Goal: Information Seeking & Learning: Learn about a topic

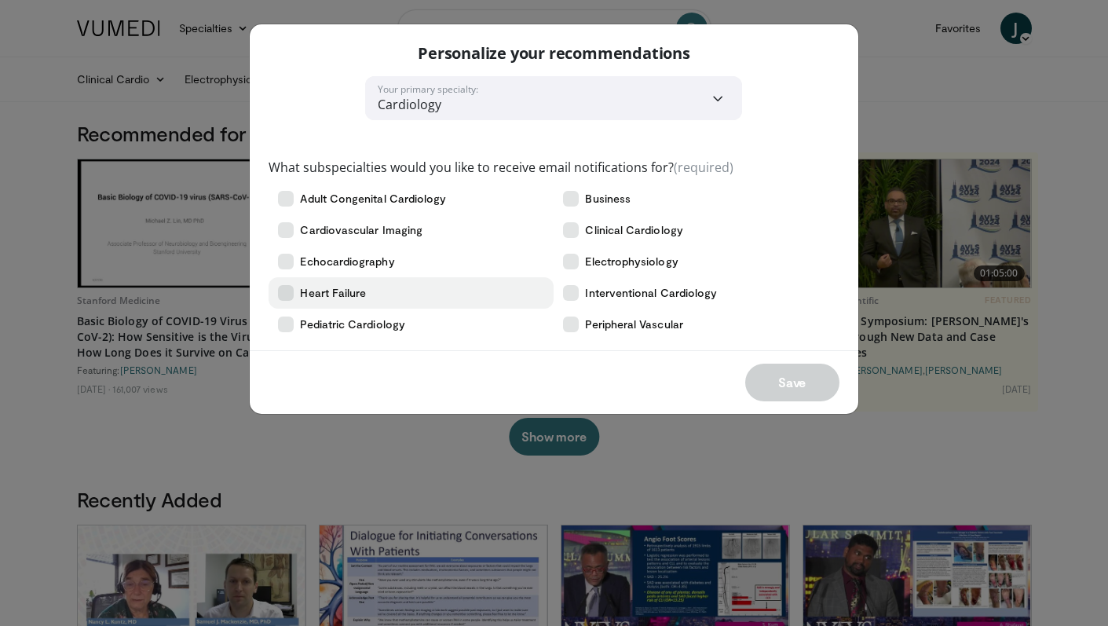
click at [408, 297] on label "Heart Failure" at bounding box center [411, 292] width 285 height 31
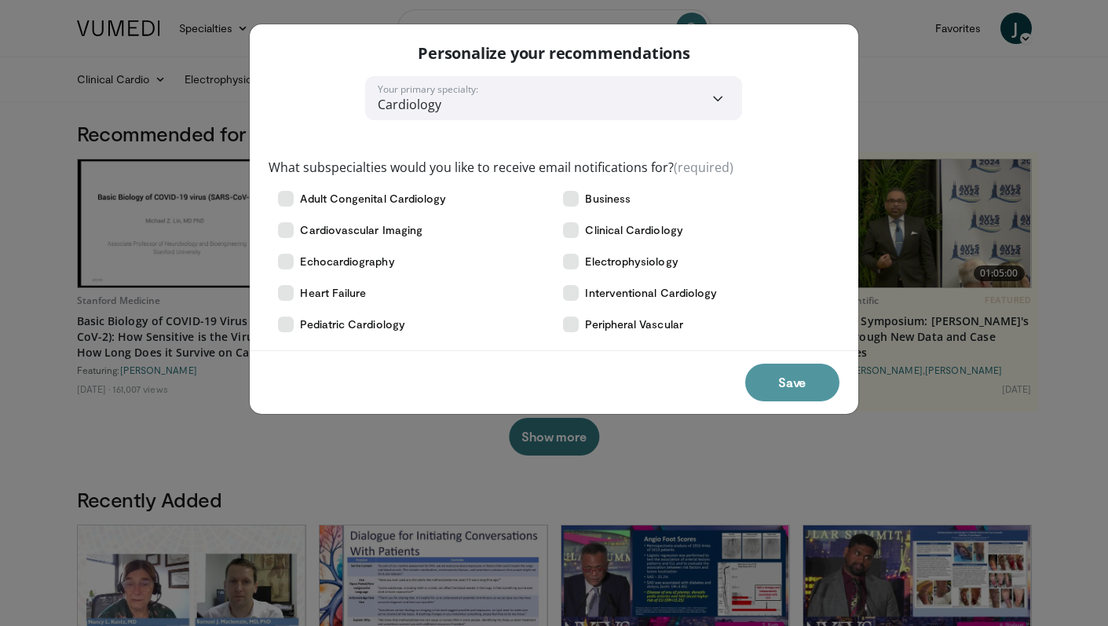
click at [785, 371] on button "Save" at bounding box center [792, 383] width 94 height 38
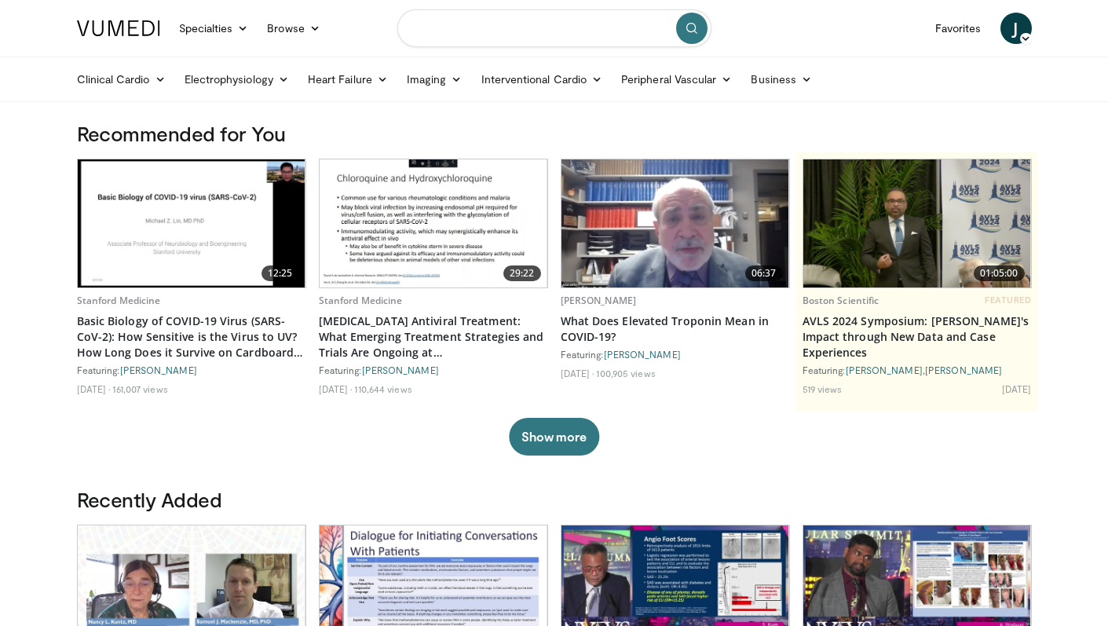
click at [477, 25] on input "Search topics, interventions" at bounding box center [554, 28] width 314 height 38
type input "*********"
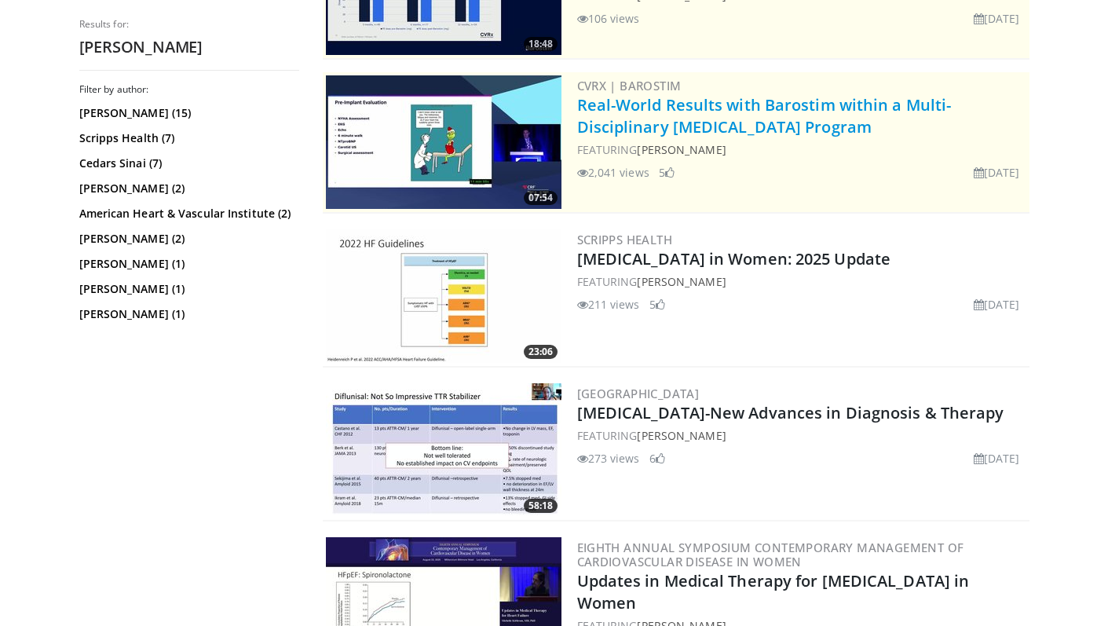
scroll to position [272, 0]
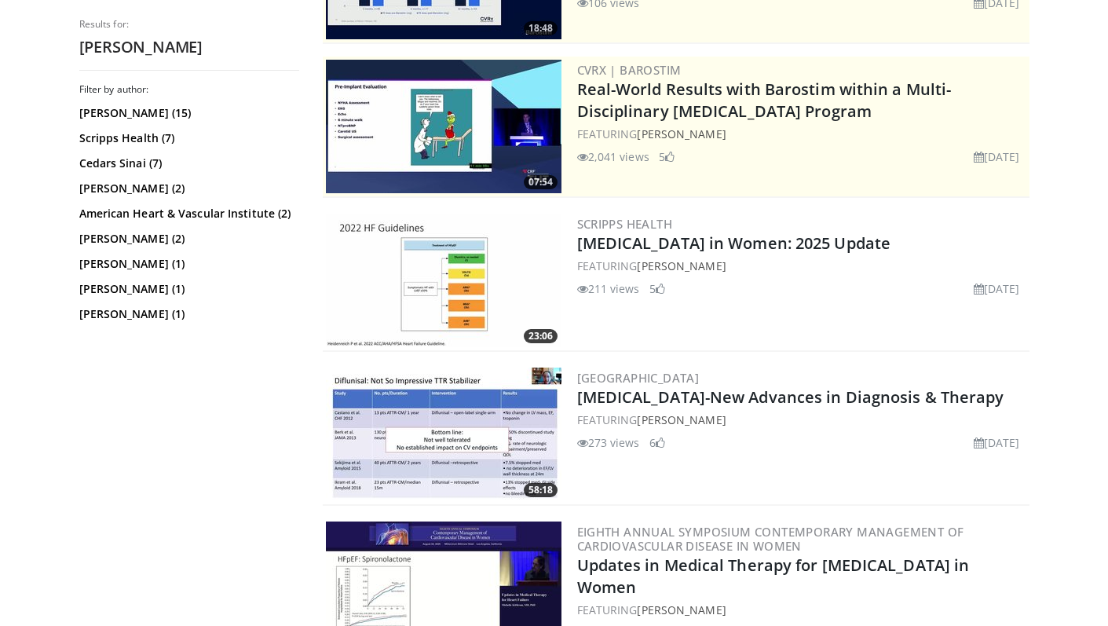
click at [477, 299] on img at bounding box center [444, 281] width 236 height 134
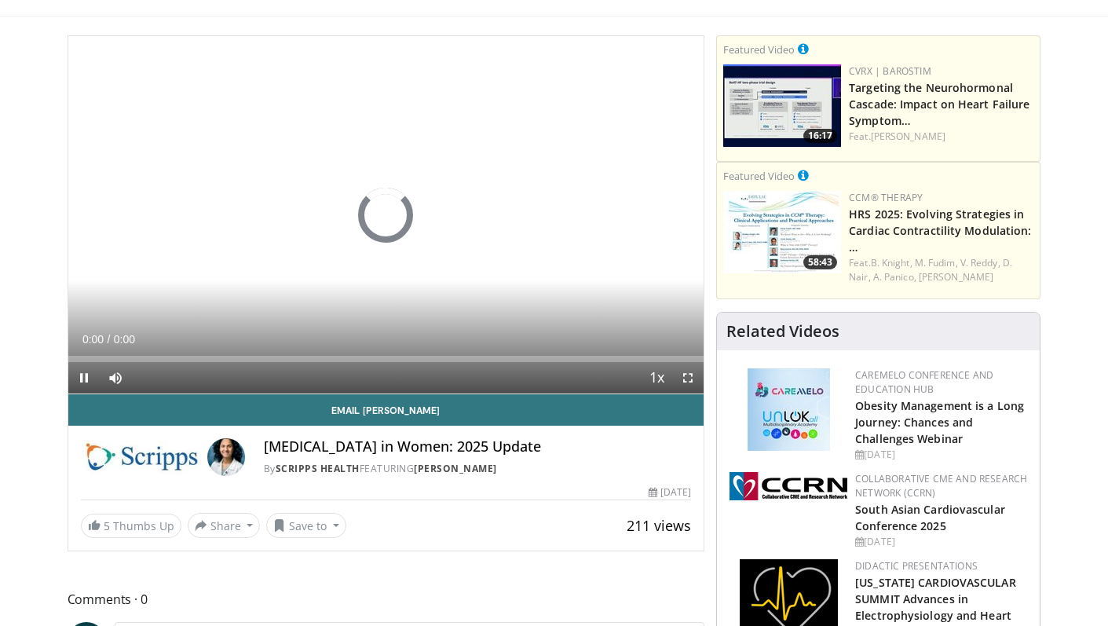
scroll to position [87, 0]
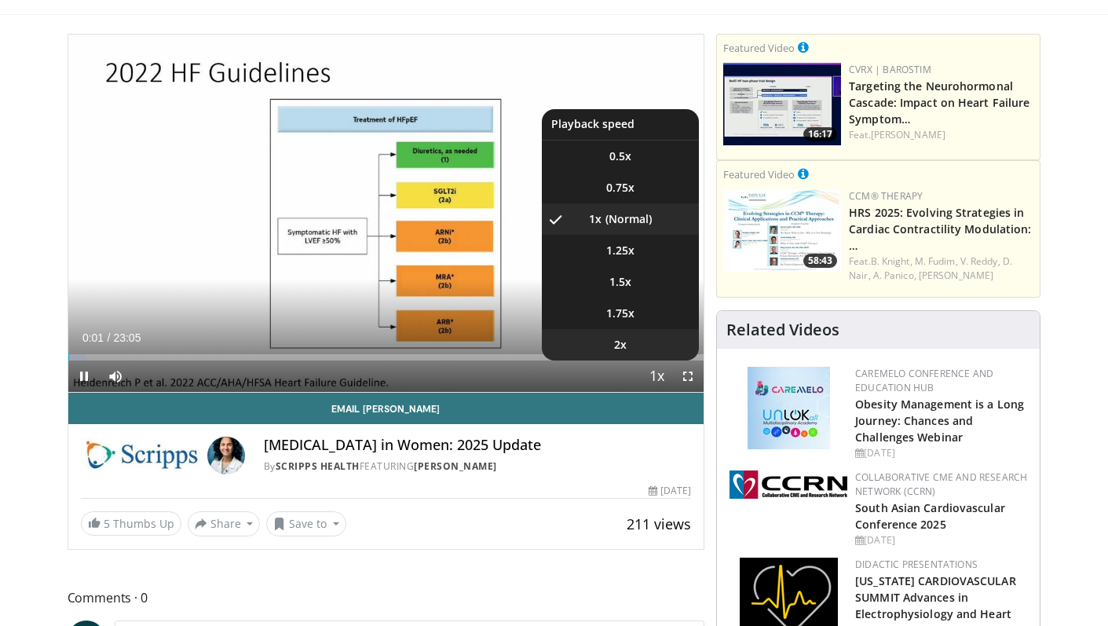
click at [642, 344] on li "2x" at bounding box center [620, 344] width 157 height 31
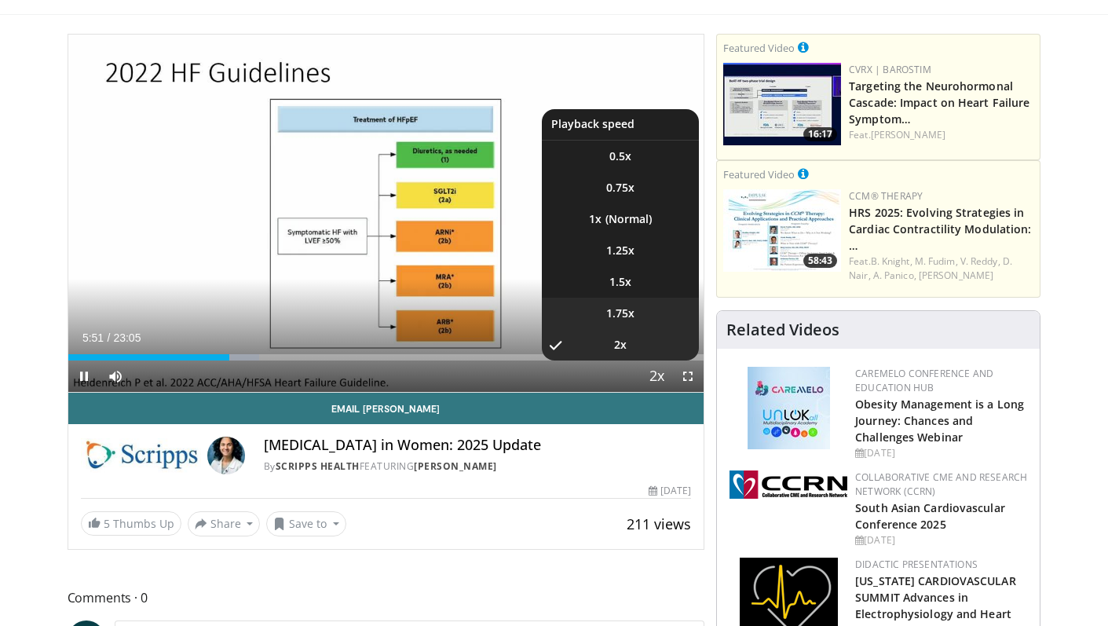
click at [651, 309] on li "1.75x" at bounding box center [620, 313] width 157 height 31
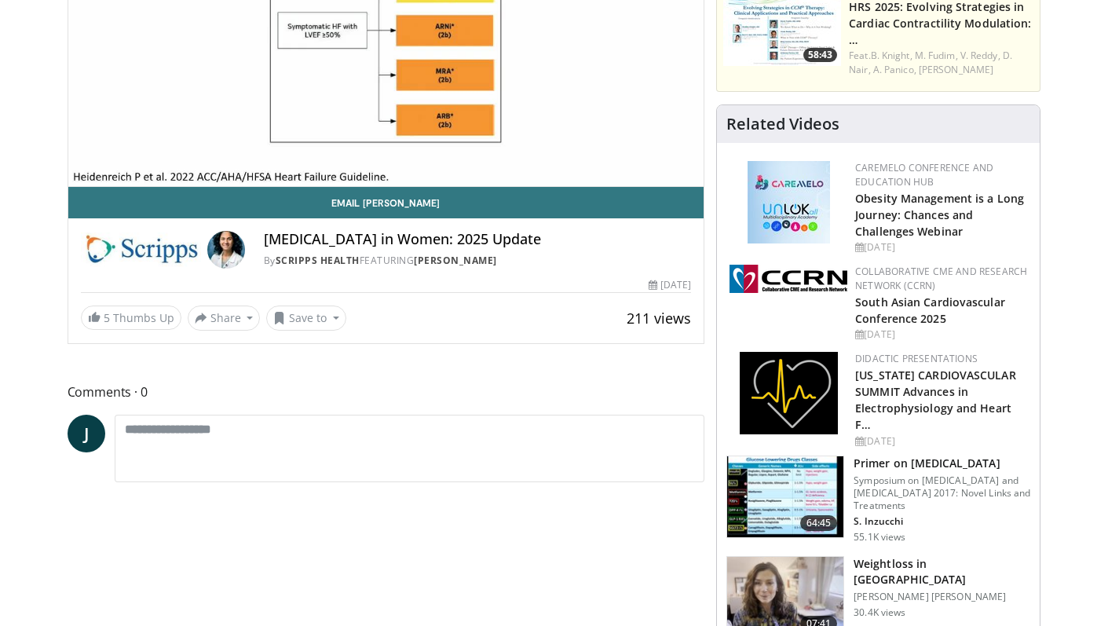
scroll to position [0, 0]
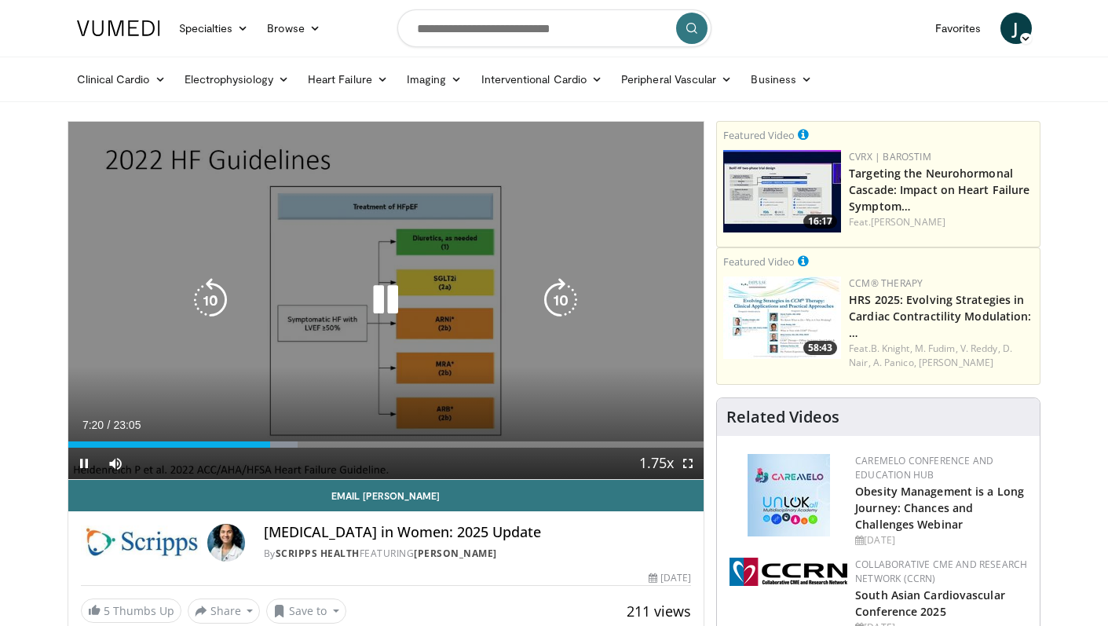
click at [401, 291] on icon "Video Player" at bounding box center [386, 300] width 44 height 44
click at [463, 242] on div "10 seconds Tap to unmute" at bounding box center [386, 300] width 636 height 357
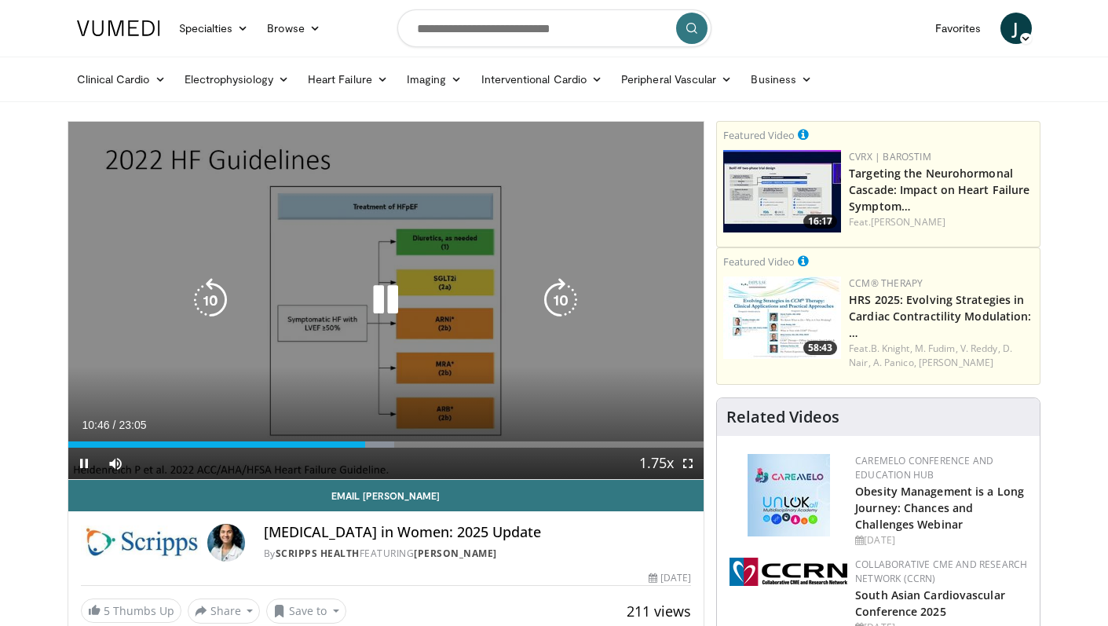
click at [385, 283] on icon "Video Player" at bounding box center [386, 300] width 44 height 44
click at [390, 303] on icon "Video Player" at bounding box center [386, 300] width 44 height 44
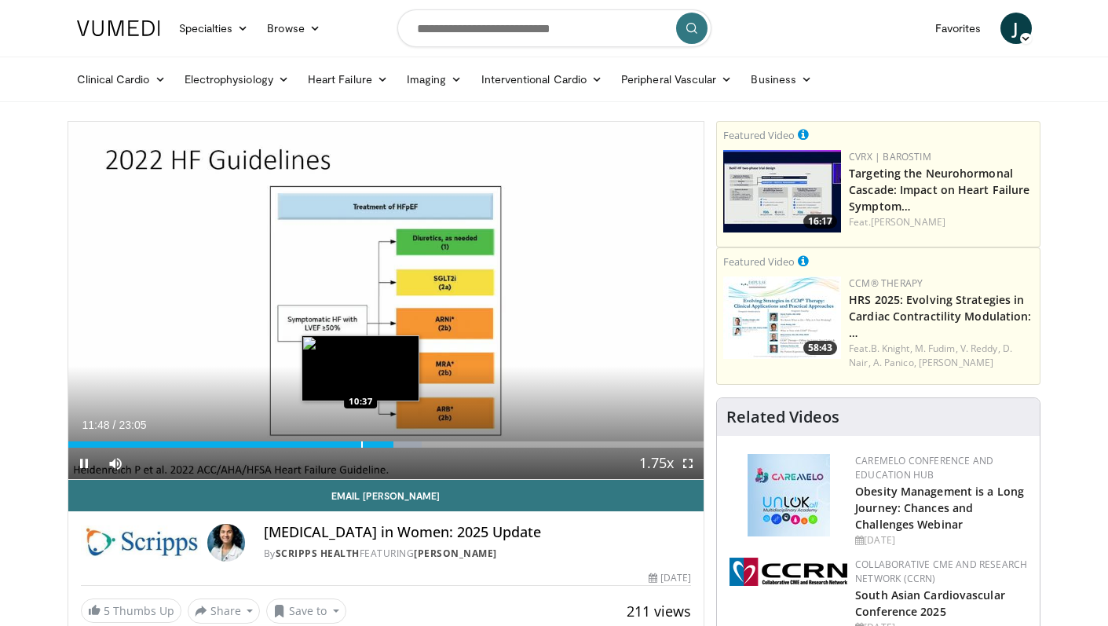
click at [361, 445] on div "Progress Bar" at bounding box center [362, 444] width 2 height 6
click at [351, 445] on div "Progress Bar" at bounding box center [352, 444] width 2 height 6
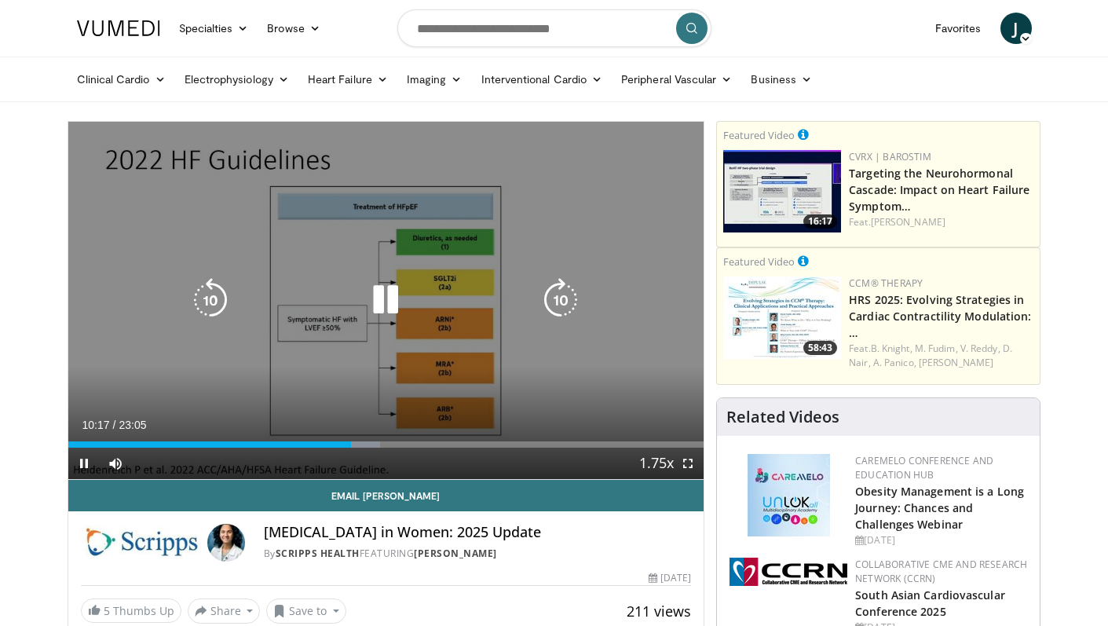
click at [380, 369] on div "10 seconds Tap to unmute" at bounding box center [386, 300] width 636 height 357
click at [408, 141] on p "10 seconds" at bounding box center [389, 139] width 60 height 11
click at [376, 301] on icon "Video Player" at bounding box center [386, 300] width 44 height 44
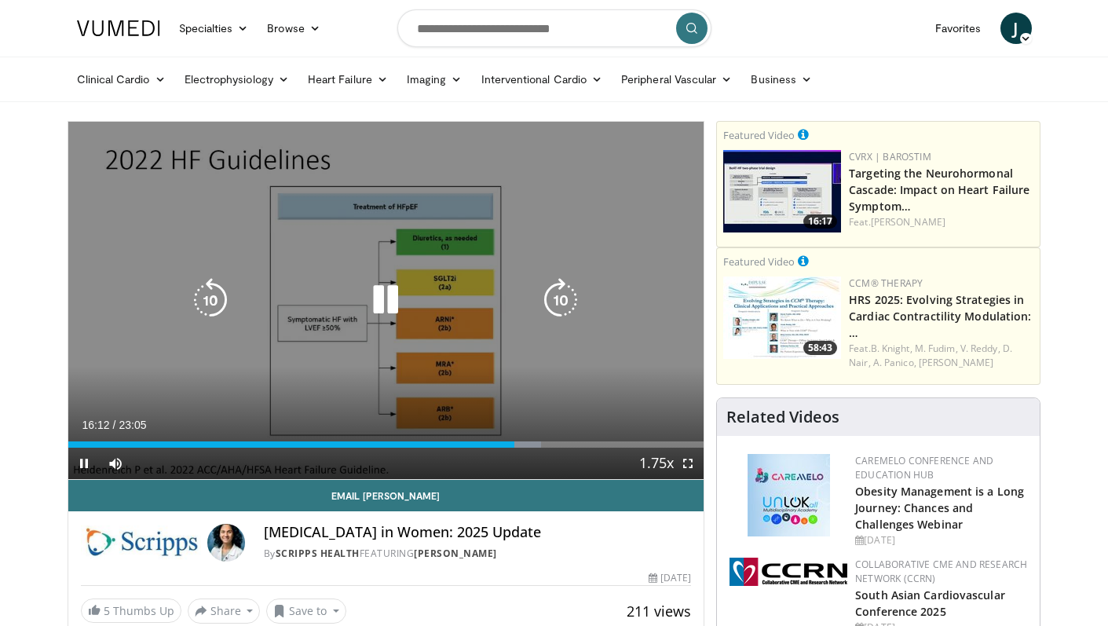
click at [382, 299] on icon "Video Player" at bounding box center [386, 300] width 44 height 44
click at [409, 295] on div "Video Player" at bounding box center [386, 299] width 382 height 31
click at [360, 302] on div "Video Player" at bounding box center [386, 299] width 382 height 31
click at [397, 303] on icon "Video Player" at bounding box center [386, 300] width 44 height 44
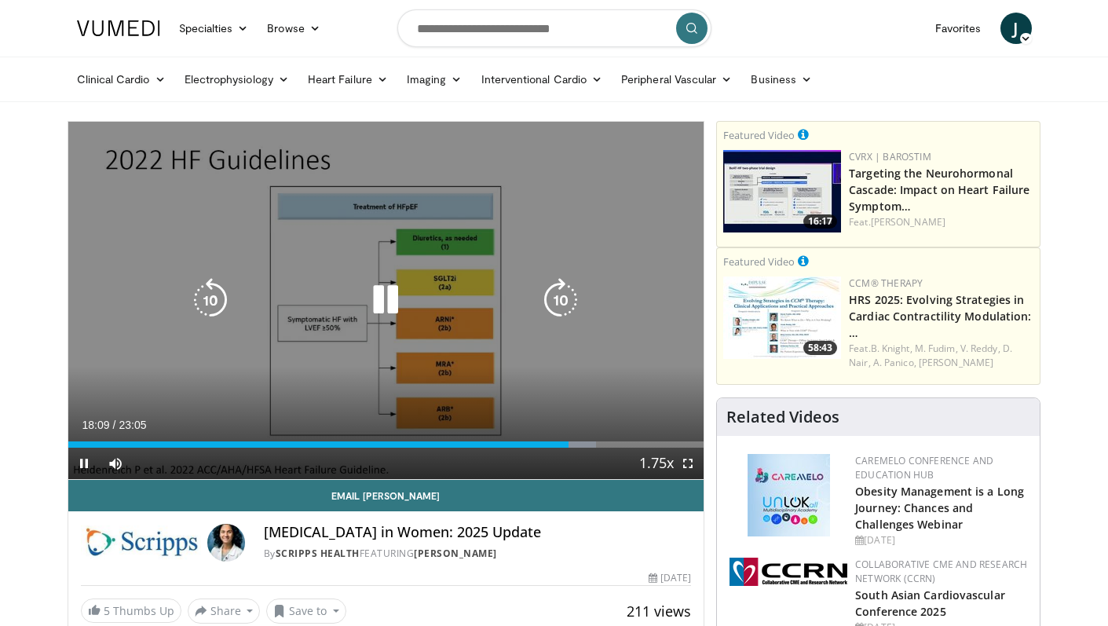
click at [378, 298] on icon "Video Player" at bounding box center [386, 300] width 44 height 44
click at [390, 302] on icon "Video Player" at bounding box center [386, 300] width 44 height 44
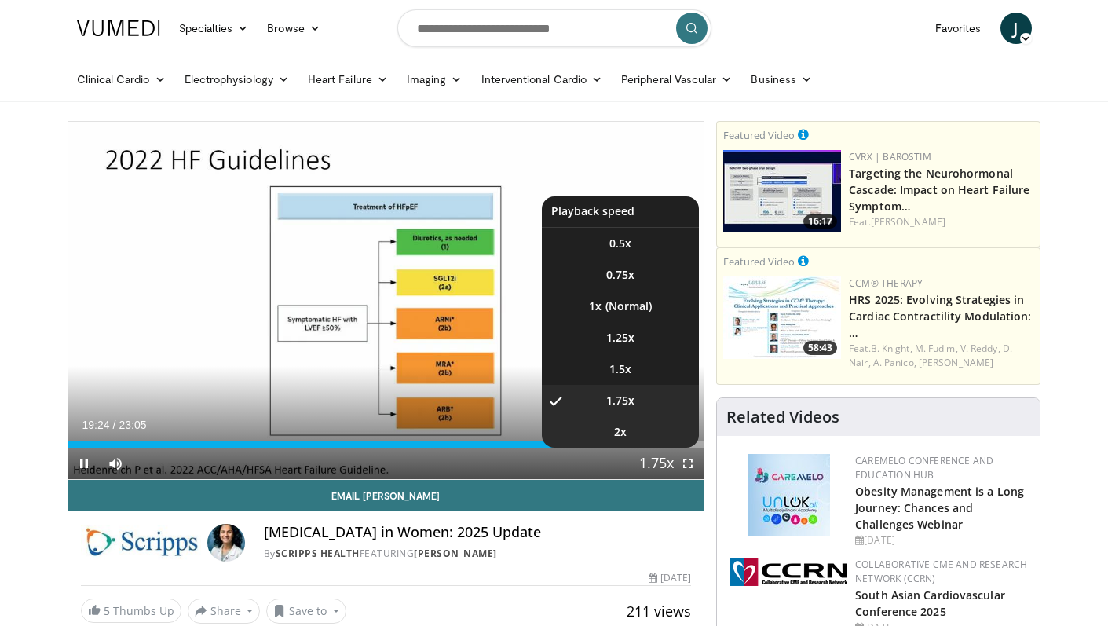
click at [646, 430] on li "2x" at bounding box center [620, 431] width 157 height 31
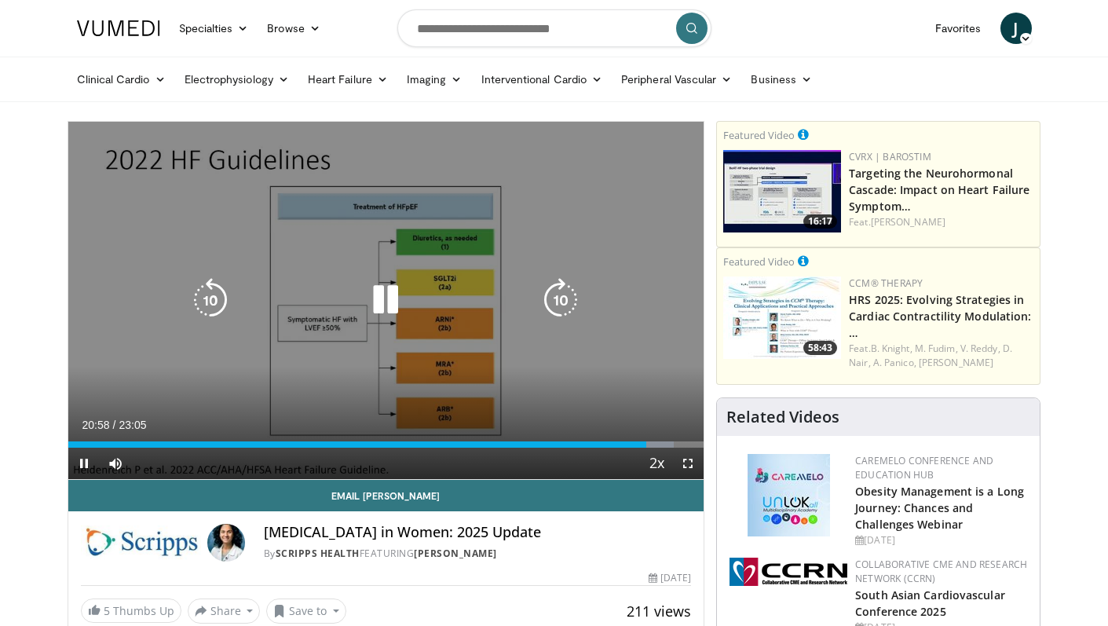
click at [377, 306] on icon "Video Player" at bounding box center [386, 300] width 44 height 44
click at [384, 304] on icon "Video Player" at bounding box center [386, 300] width 44 height 44
click at [391, 294] on icon "Video Player" at bounding box center [386, 300] width 44 height 44
click at [384, 301] on icon "Video Player" at bounding box center [386, 300] width 44 height 44
click at [390, 291] on icon "Video Player" at bounding box center [386, 300] width 44 height 44
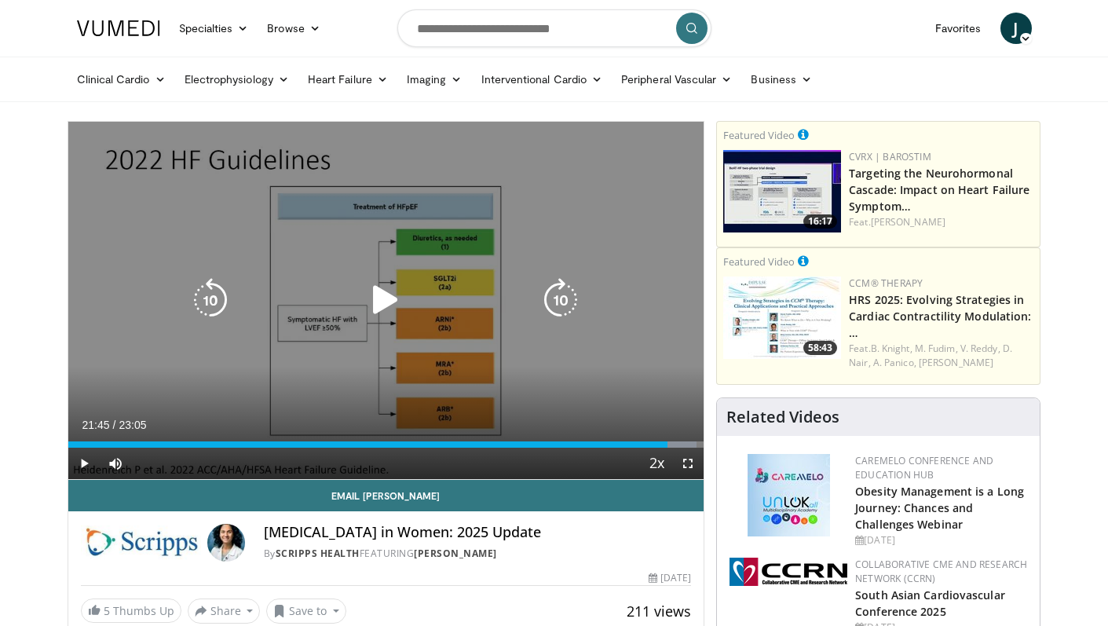
click at [390, 291] on icon "Video Player" at bounding box center [386, 300] width 44 height 44
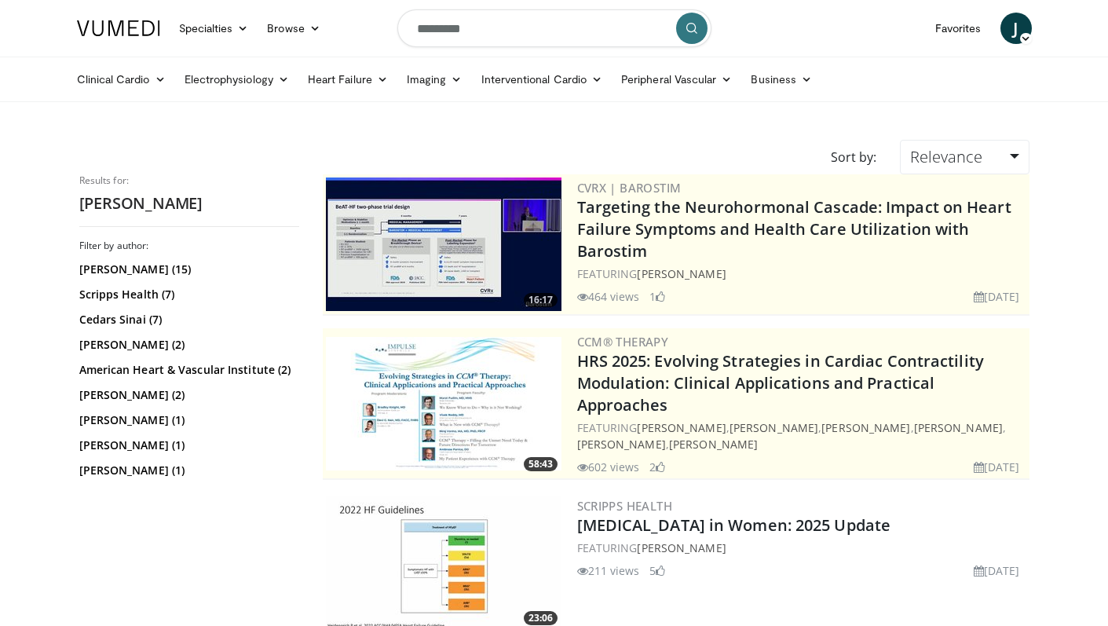
scroll to position [272, 0]
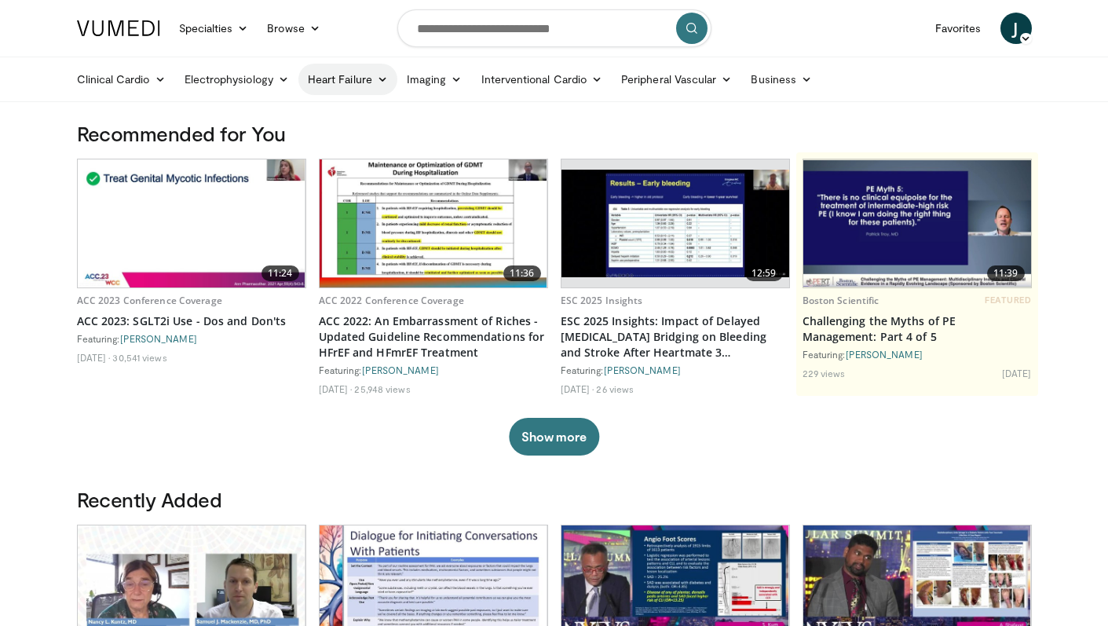
click at [372, 75] on link "Heart Failure" at bounding box center [347, 79] width 99 height 31
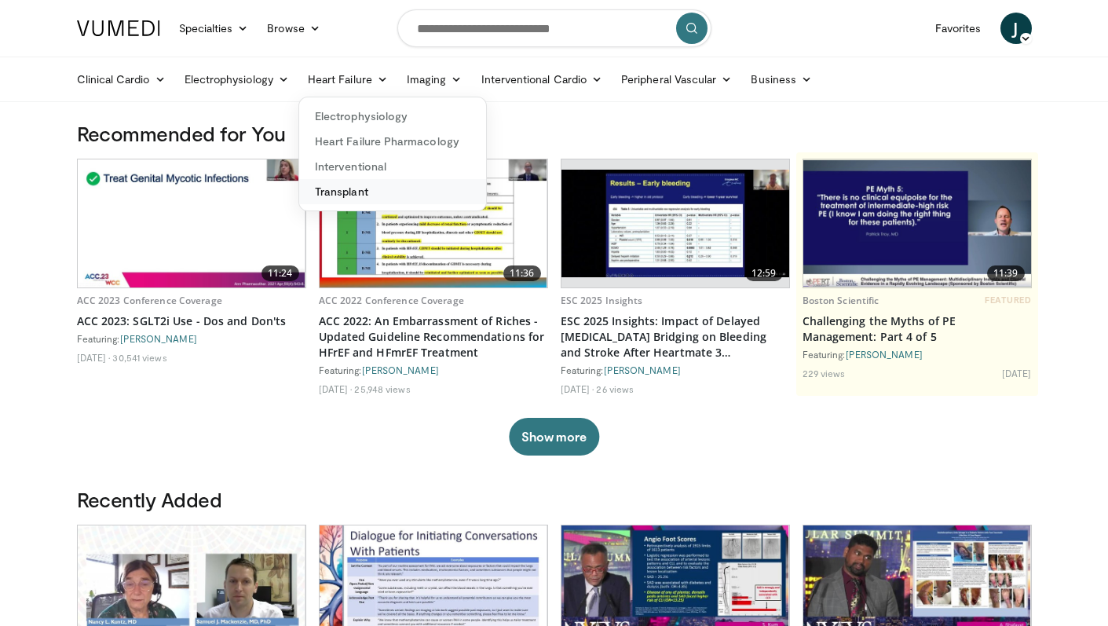
click at [364, 197] on link "Transplant" at bounding box center [392, 191] width 187 height 25
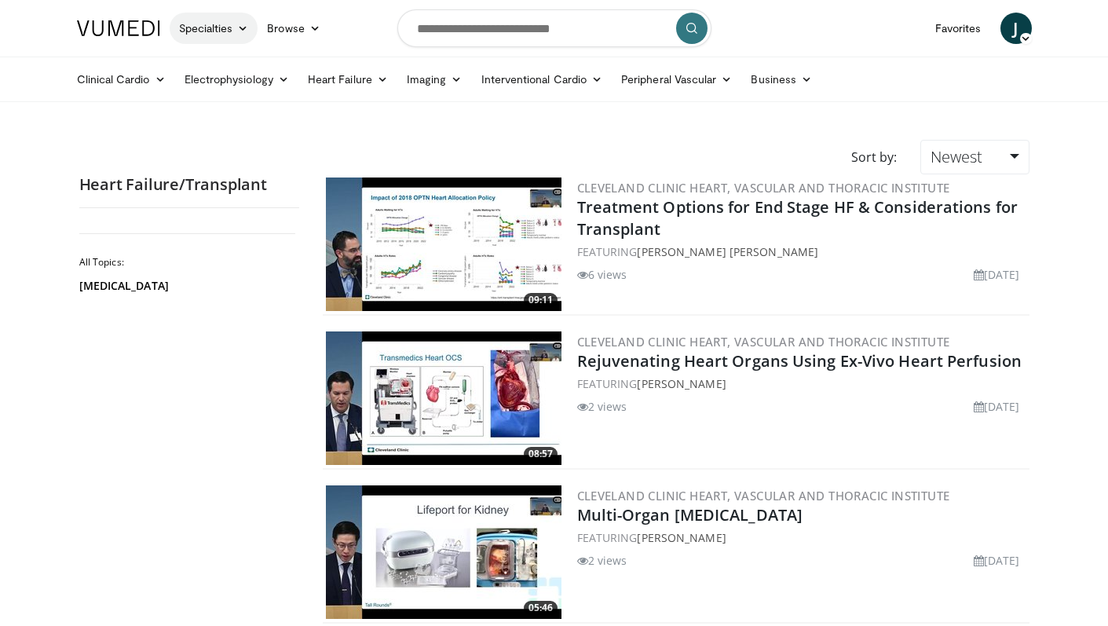
click at [221, 27] on link "Specialties" at bounding box center [214, 28] width 89 height 31
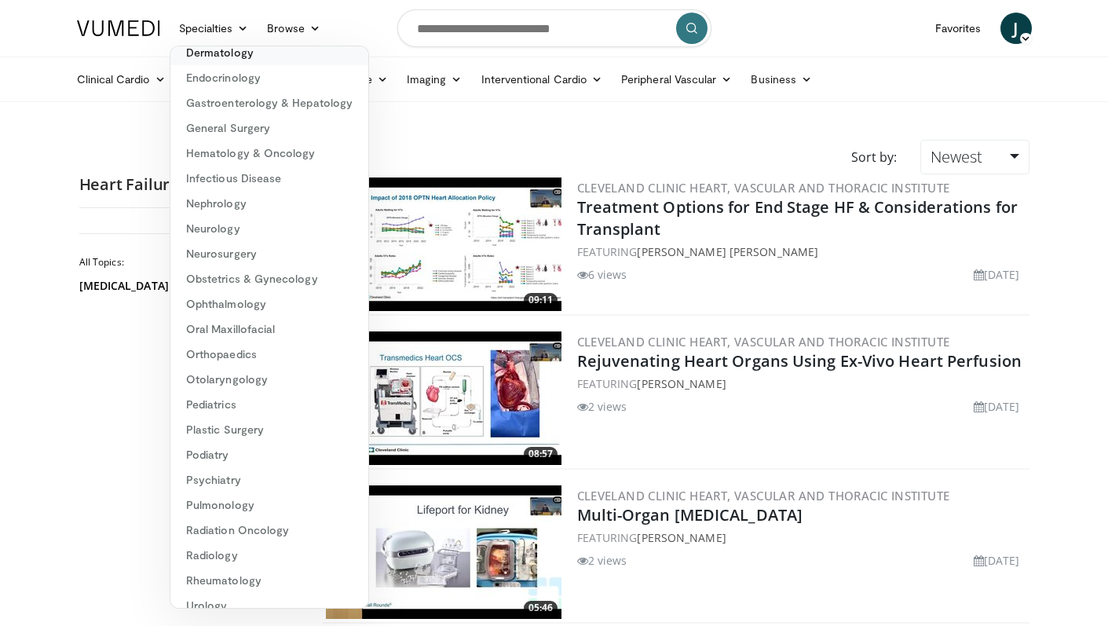
scroll to position [155, 0]
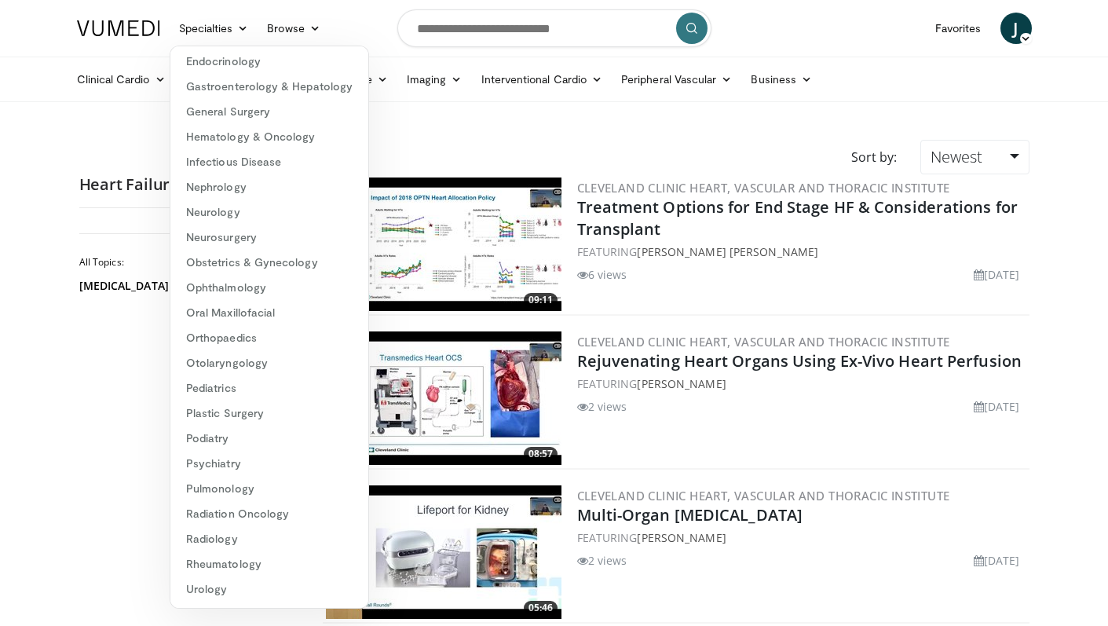
click at [108, 437] on div "All Topics: [MEDICAL_DATA]" at bounding box center [189, 416] width 220 height 390
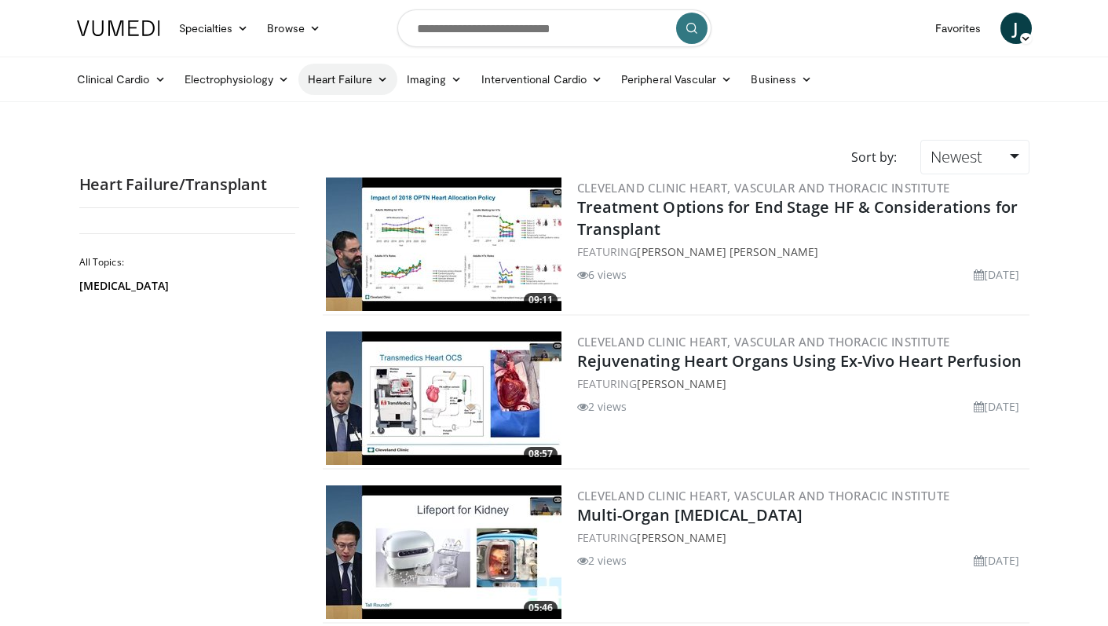
click at [368, 82] on link "Heart Failure" at bounding box center [347, 79] width 99 height 31
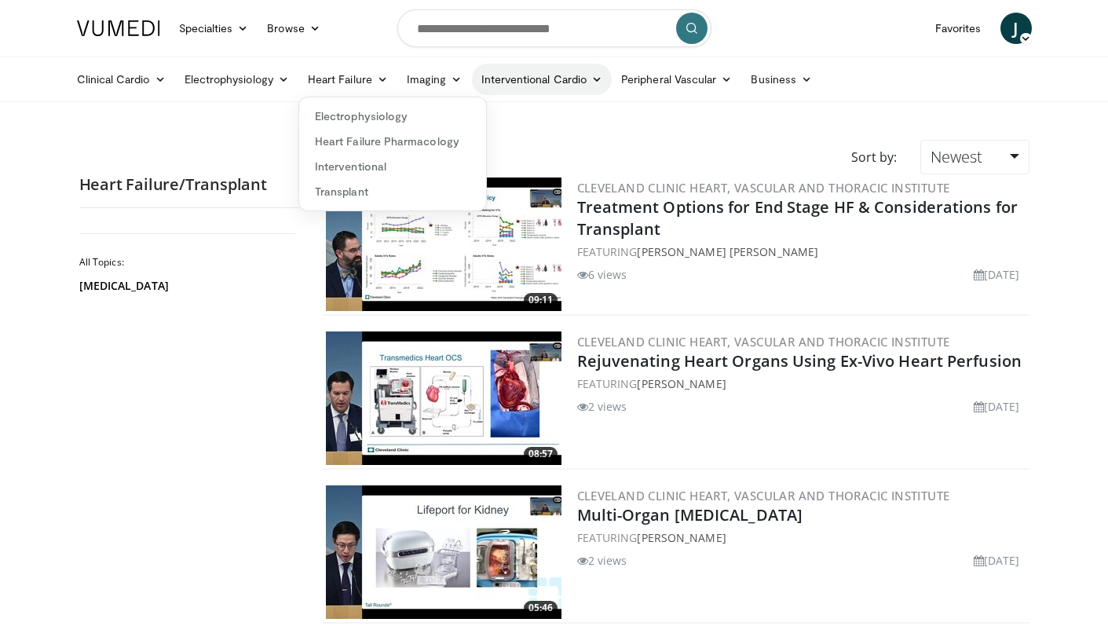
click at [594, 80] on icon at bounding box center [596, 79] width 11 height 11
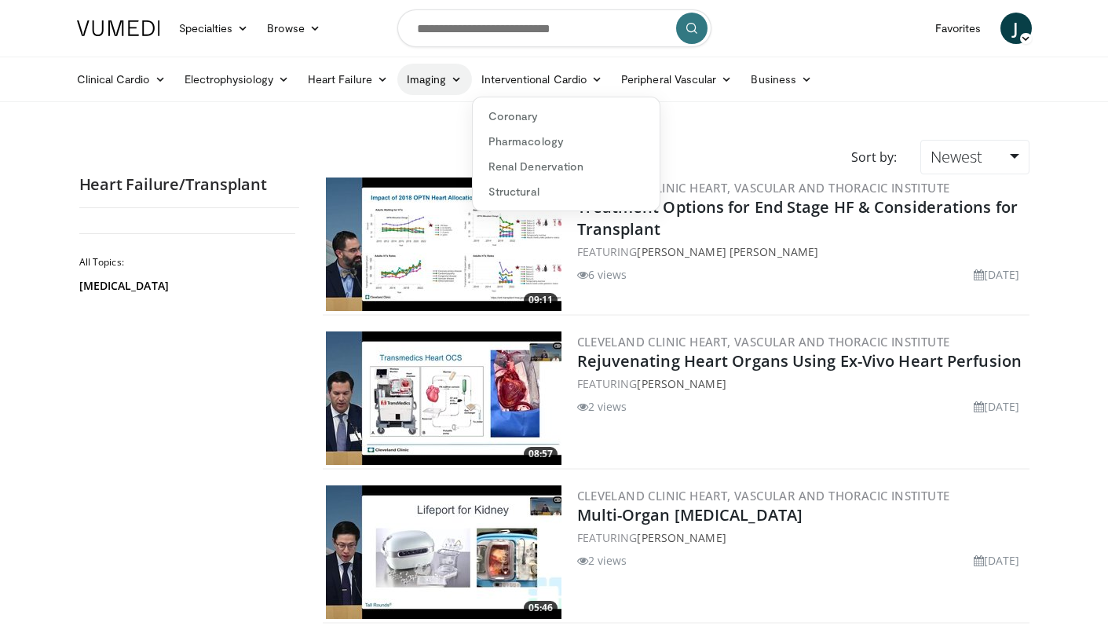
click at [451, 76] on icon at bounding box center [456, 79] width 11 height 11
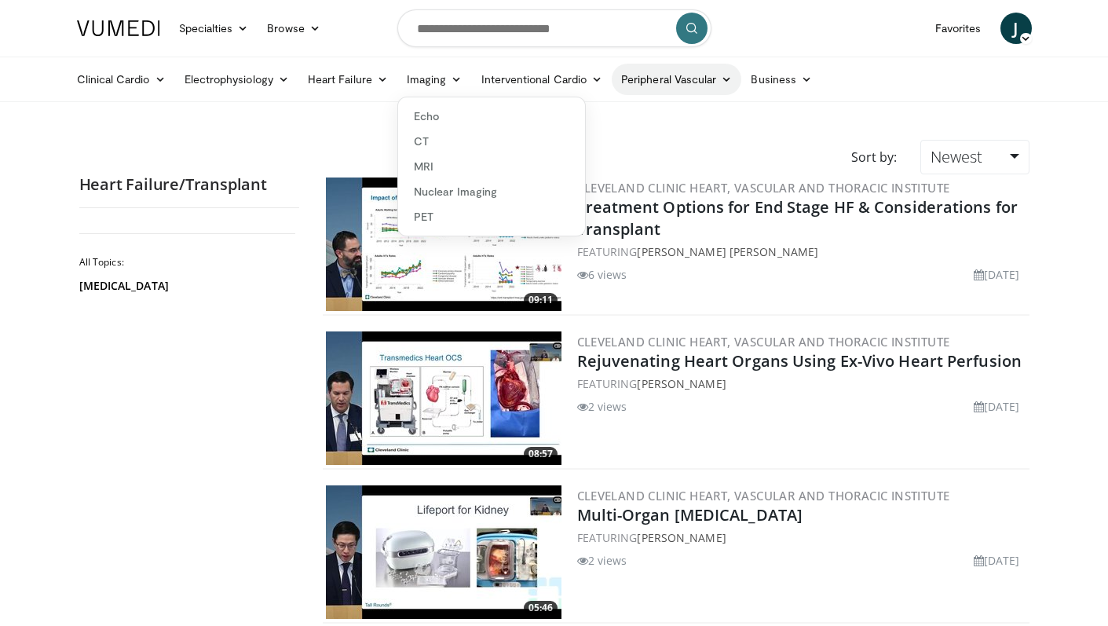
click at [728, 82] on icon at bounding box center [726, 79] width 11 height 11
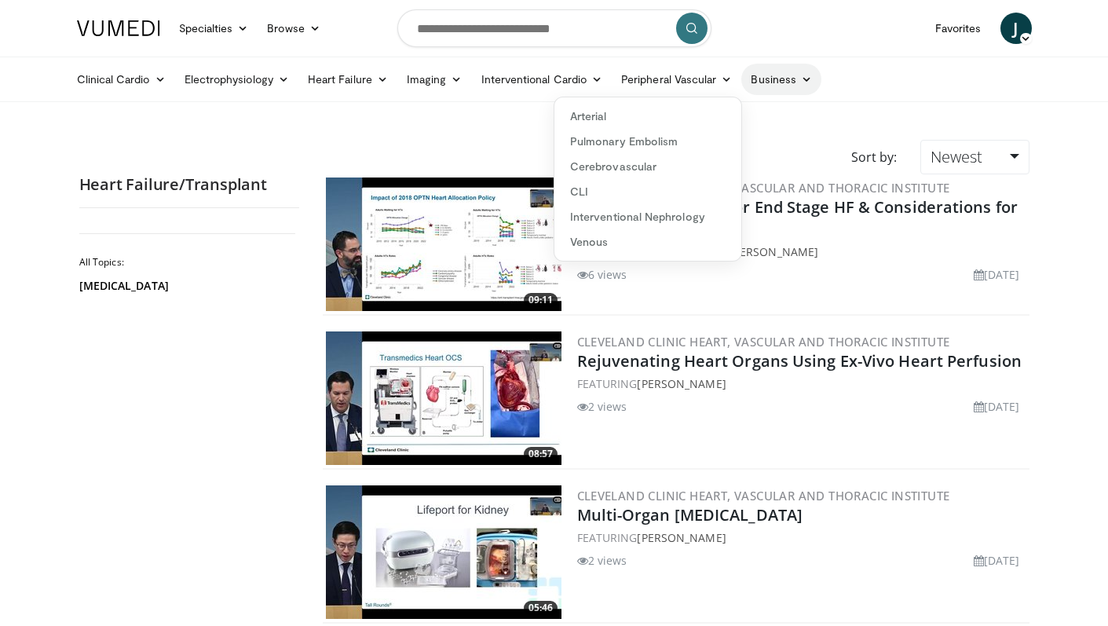
click at [792, 84] on link "Business" at bounding box center [781, 79] width 80 height 31
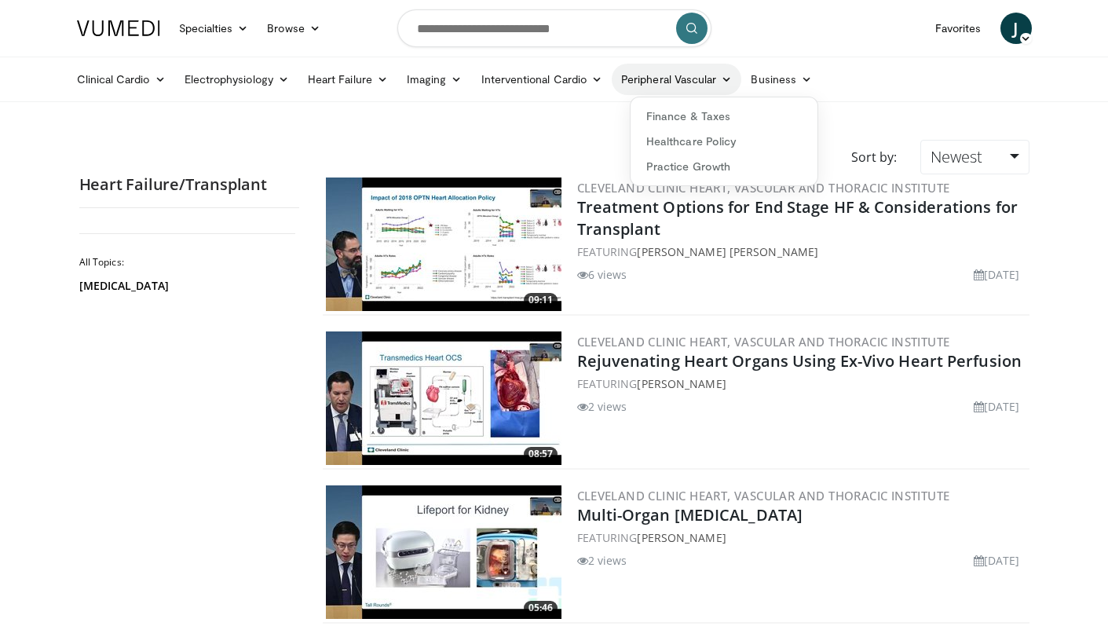
click at [727, 66] on link "Peripheral Vascular" at bounding box center [677, 79] width 130 height 31
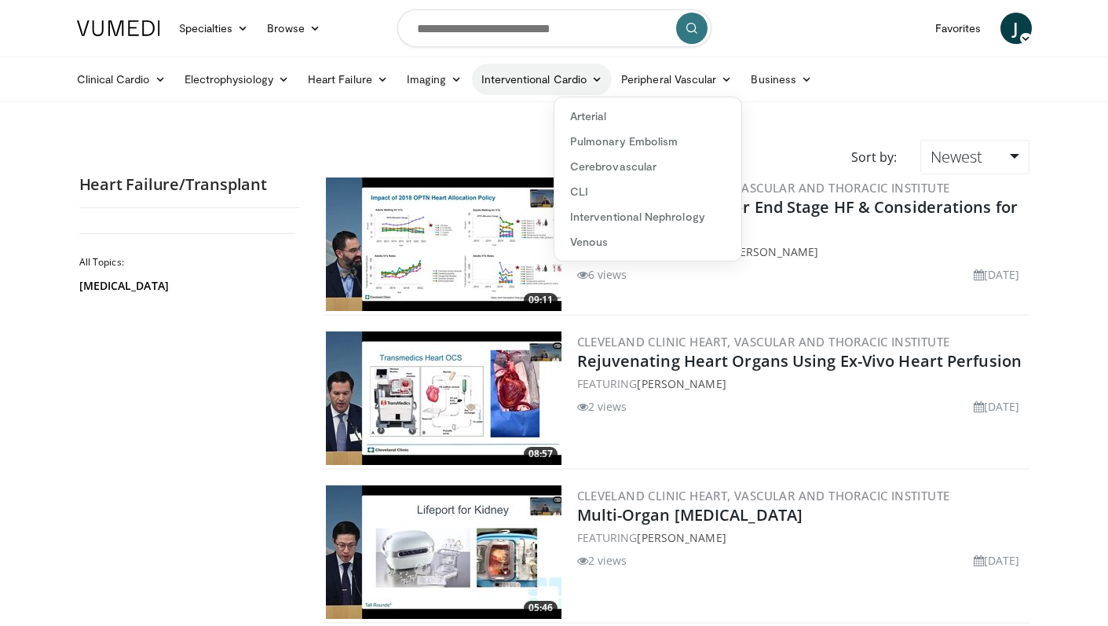
click at [599, 65] on link "Interventional Cardio" at bounding box center [542, 79] width 141 height 31
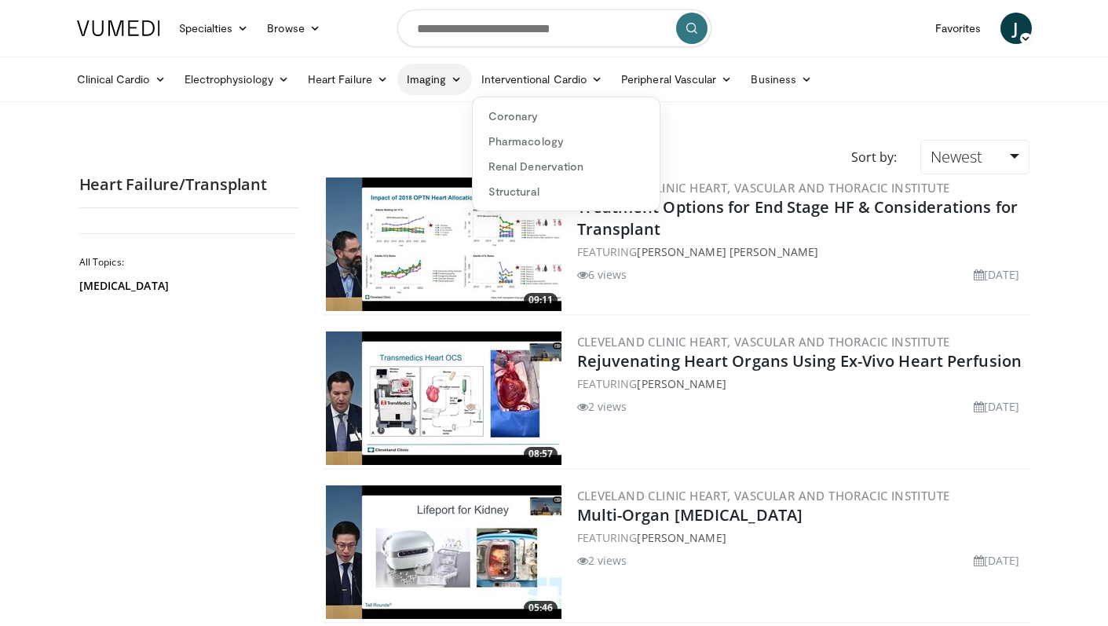
click at [464, 71] on link "Imaging" at bounding box center [434, 79] width 75 height 31
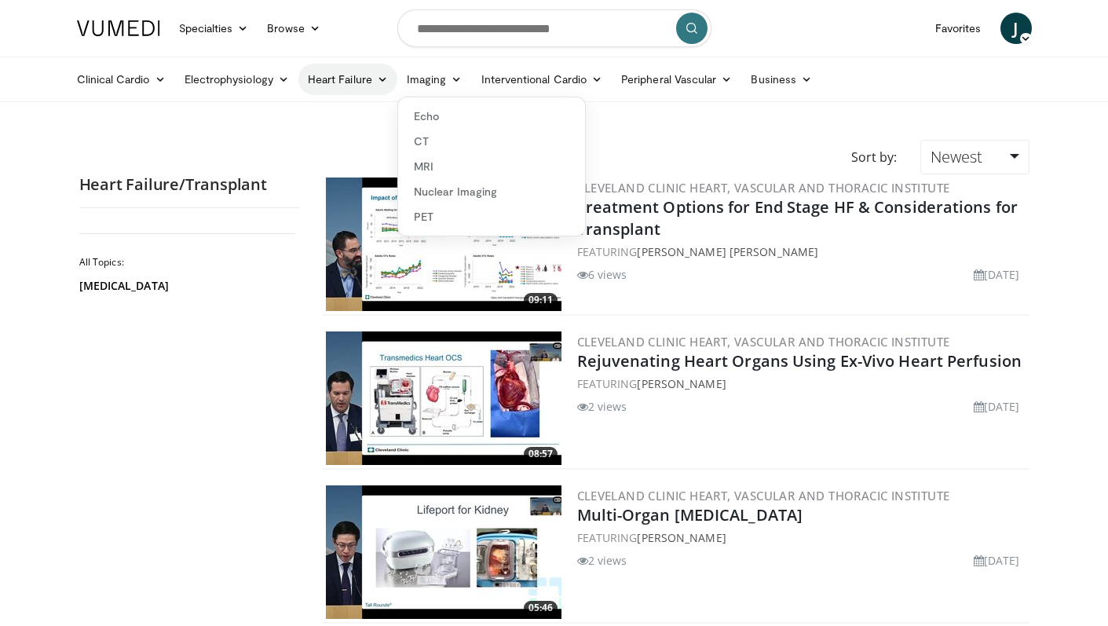
click at [355, 80] on link "Heart Failure" at bounding box center [347, 79] width 99 height 31
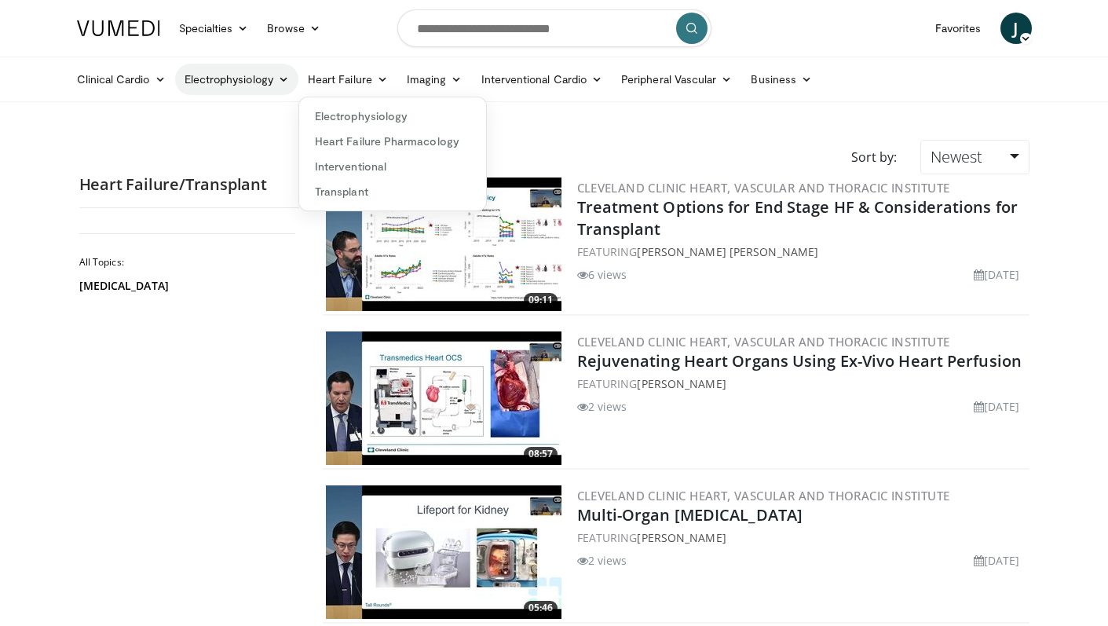
click at [249, 80] on link "Electrophysiology" at bounding box center [236, 79] width 123 height 31
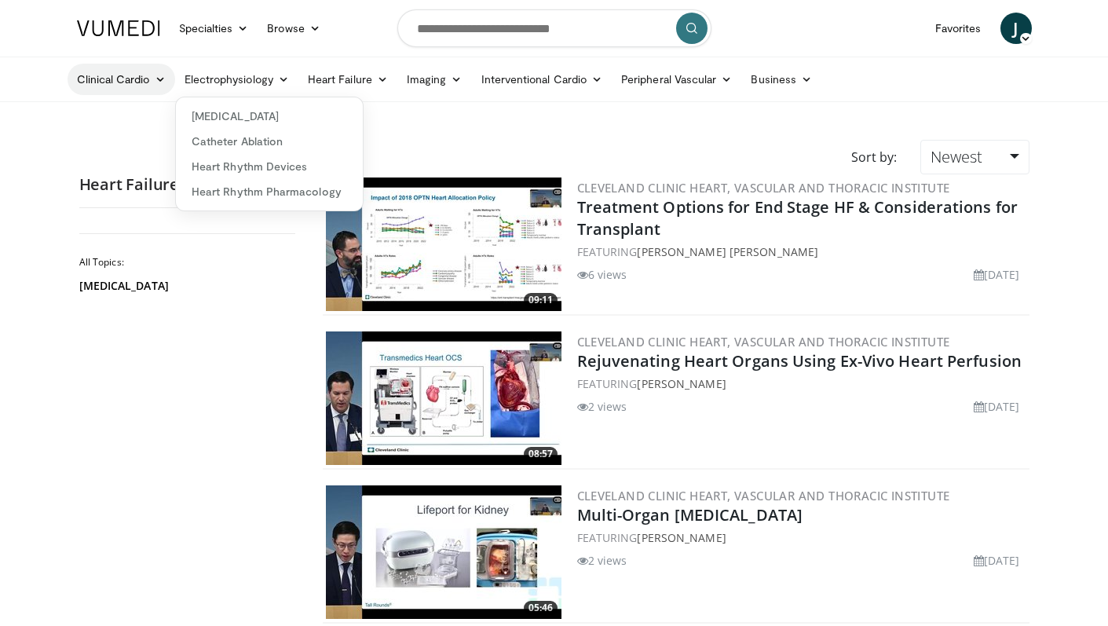
click at [142, 79] on link "Clinical Cardio" at bounding box center [122, 79] width 108 height 31
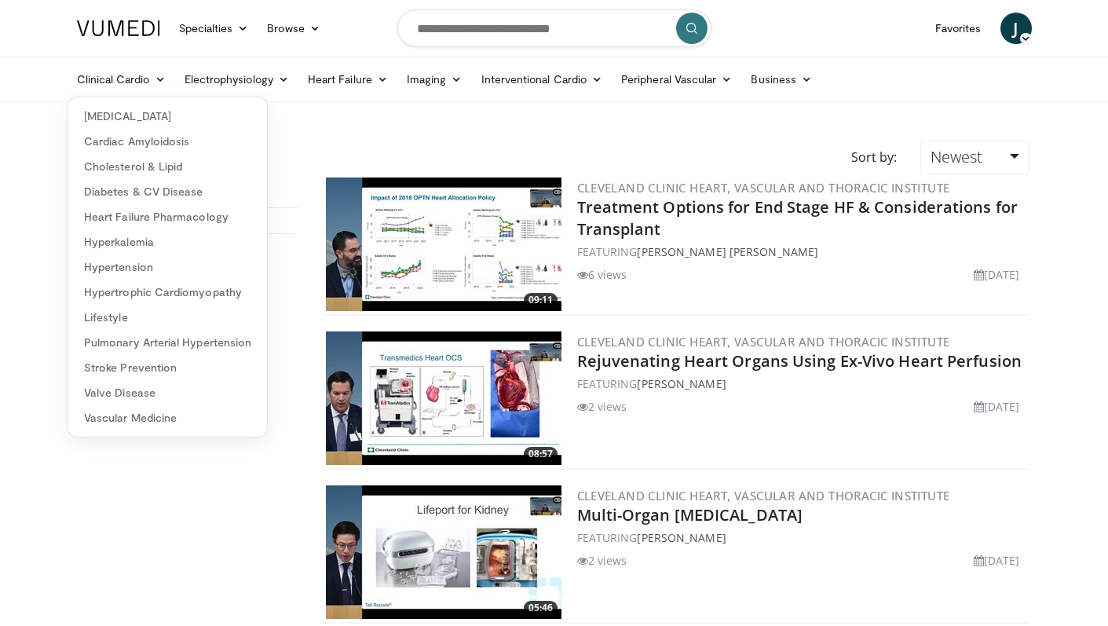
click at [137, 455] on div "All Topics: Heart Transplantation" at bounding box center [189, 416] width 220 height 390
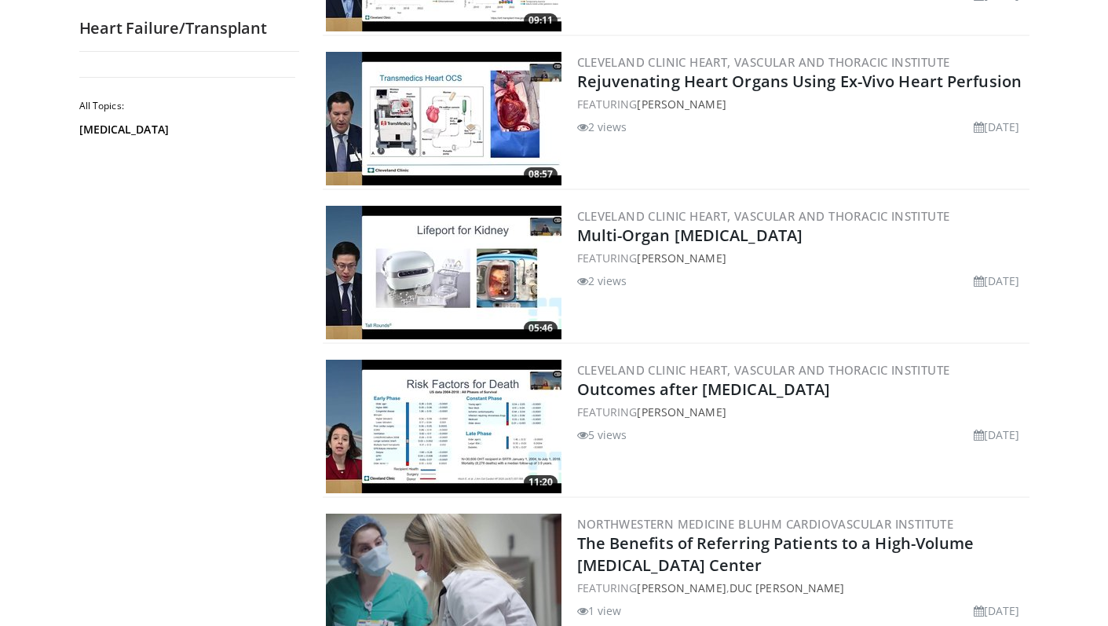
scroll to position [0, 0]
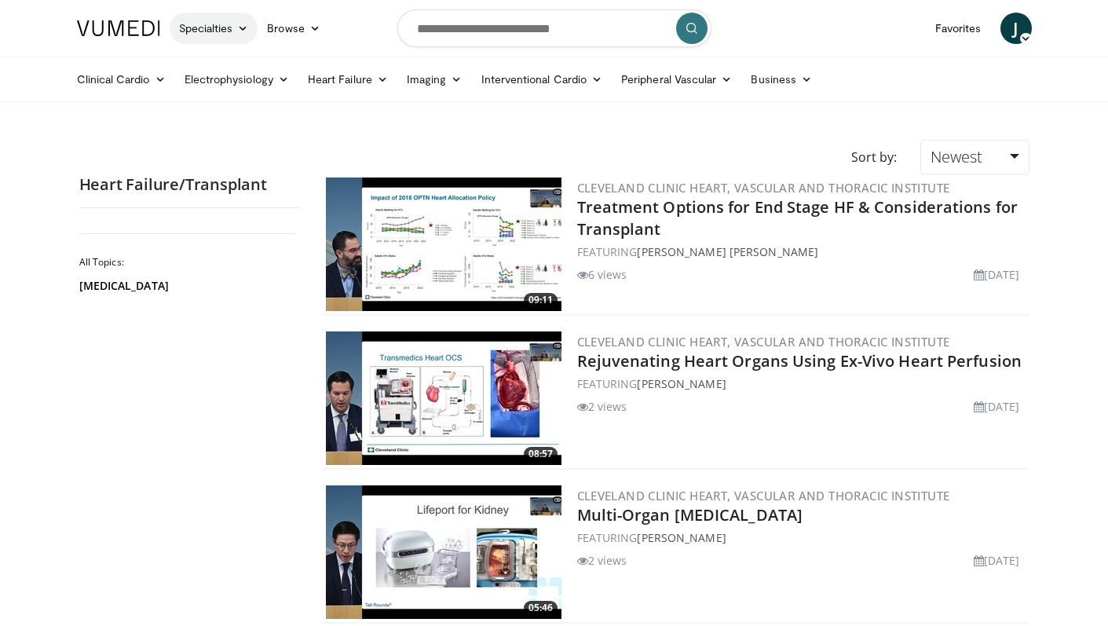
click at [218, 24] on link "Specialties" at bounding box center [214, 28] width 89 height 31
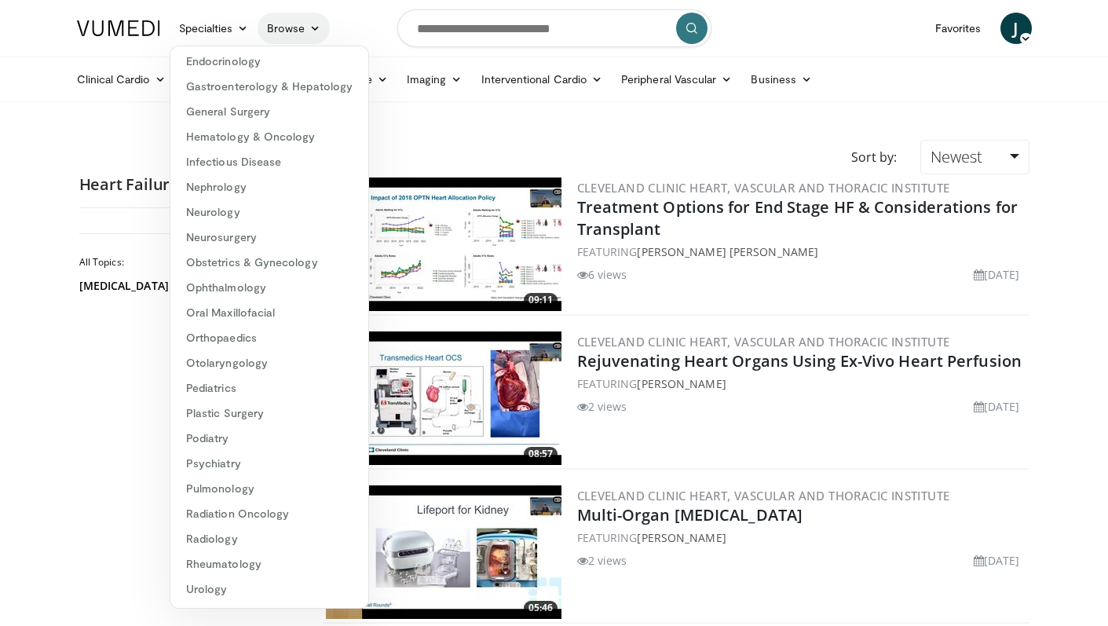
click at [318, 24] on icon at bounding box center [314, 28] width 11 height 11
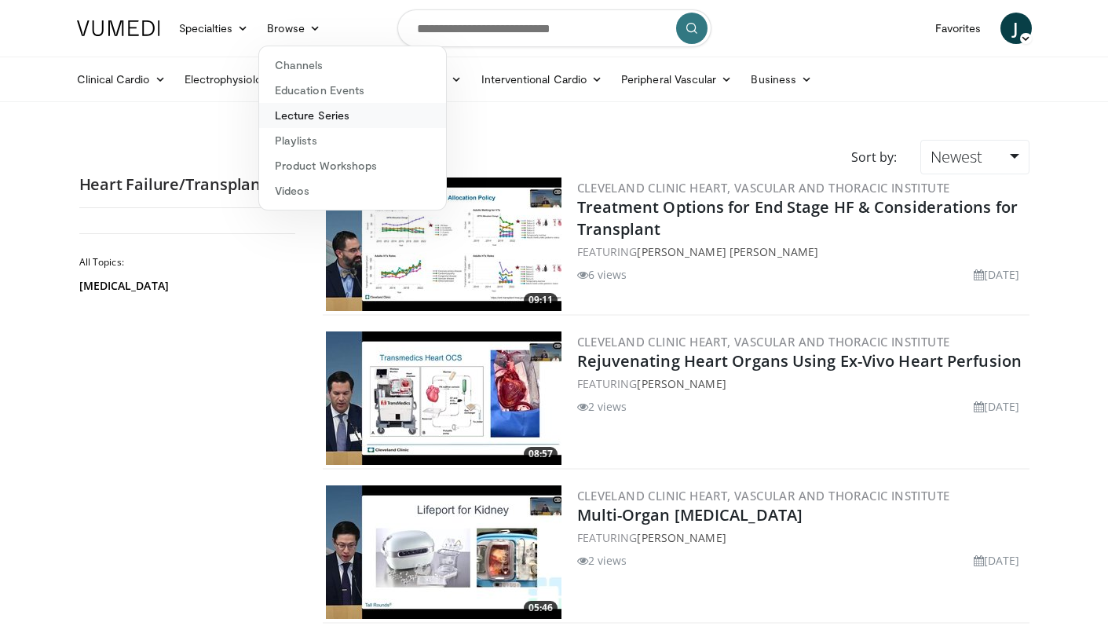
click at [316, 117] on link "Lecture Series" at bounding box center [352, 115] width 187 height 25
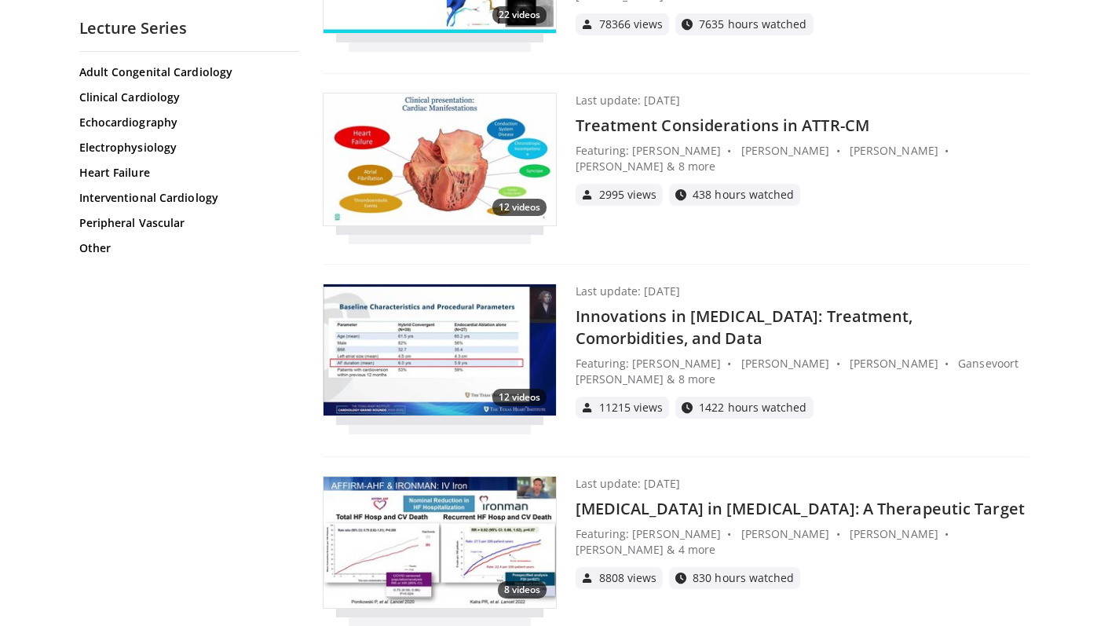
scroll to position [1023, 0]
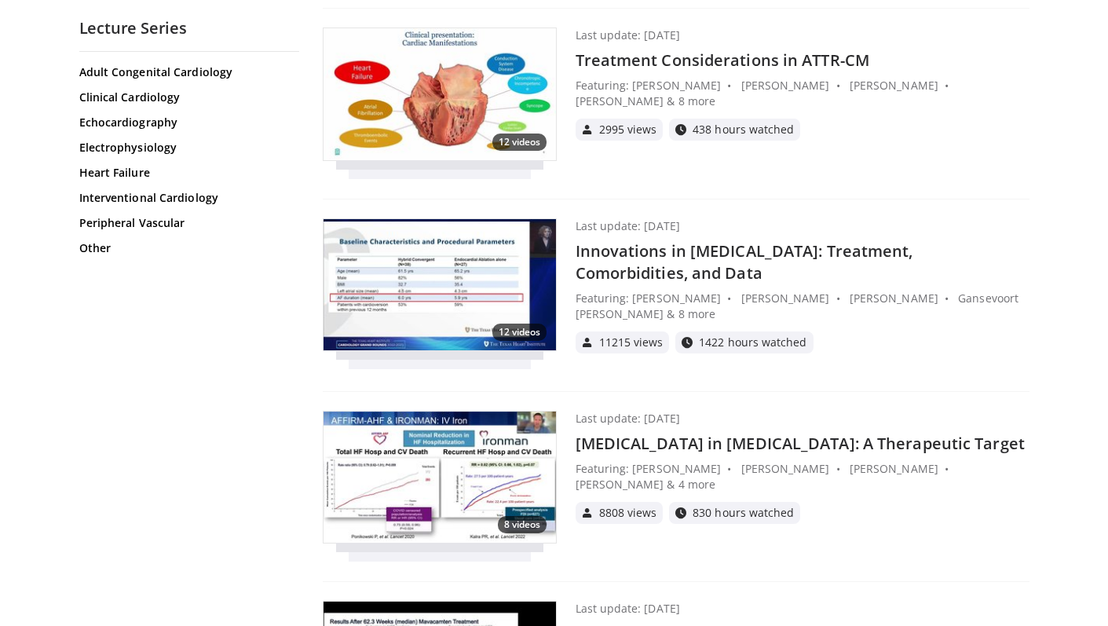
drag, startPoint x: 483, startPoint y: 354, endPoint x: 483, endPoint y: 210, distance: 144.5
click at [483, 335] on div "12 videos Last update: Aug 27, 2024 Innovations in Atrial Fibrillation: Treatme…" at bounding box center [676, 305] width 707 height 174
click at [213, 384] on div "Adult Congenital Cardiology Clinical Cardiology Echocardiography Electrophysiol…" at bounding box center [189, 337] width 220 height 546
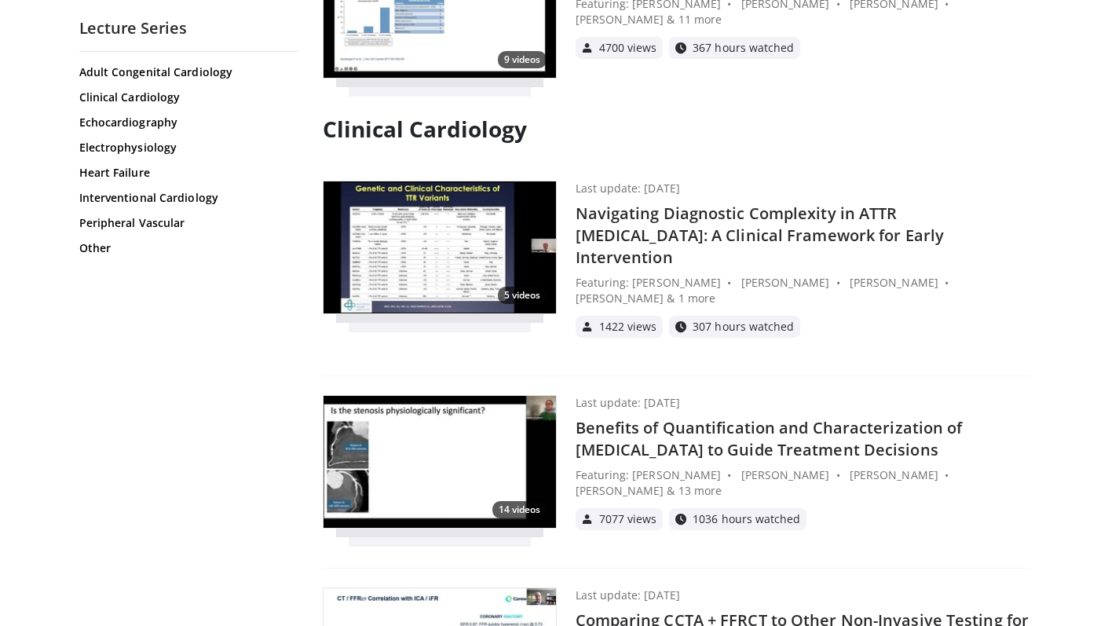
scroll to position [0, 0]
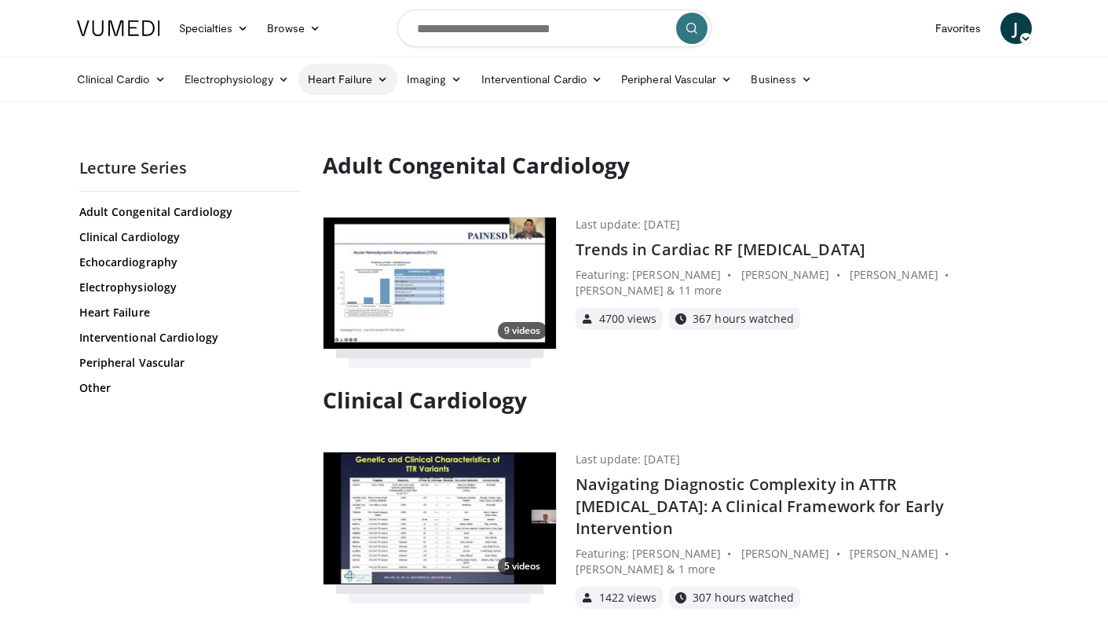
click at [334, 86] on link "Heart Failure" at bounding box center [347, 79] width 99 height 31
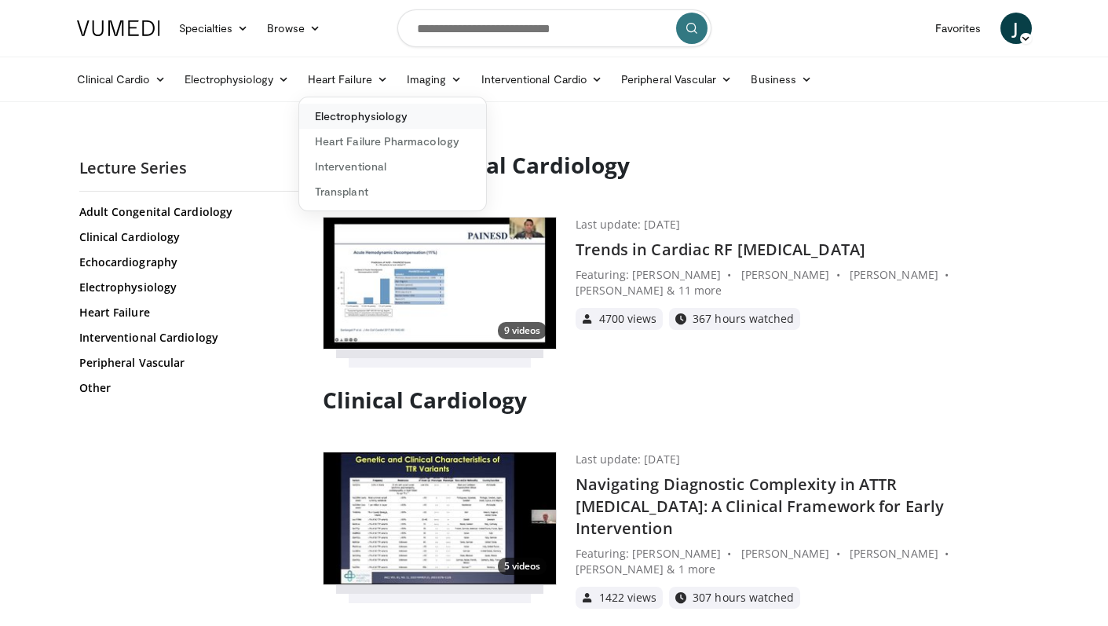
click at [342, 105] on link "Electrophysiology" at bounding box center [392, 116] width 187 height 25
